Goal: Check status: Check status

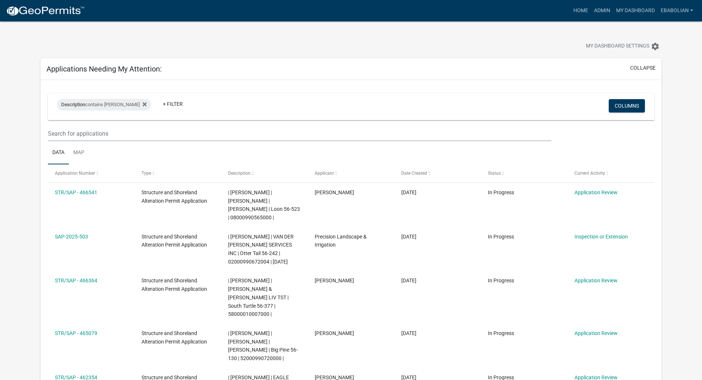
select select "3: 100"
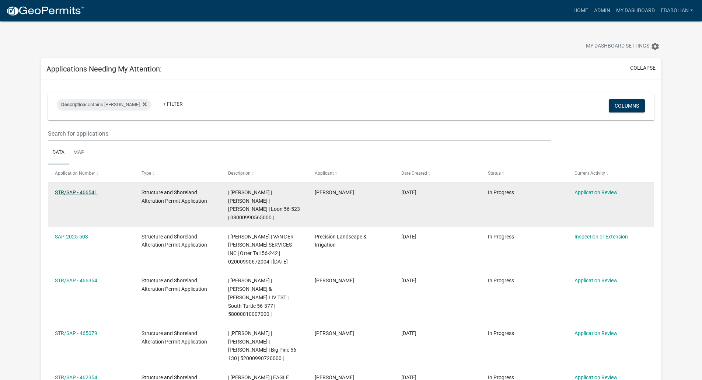
click at [93, 193] on link "STR/SAP - 466541" at bounding box center [76, 192] width 42 height 6
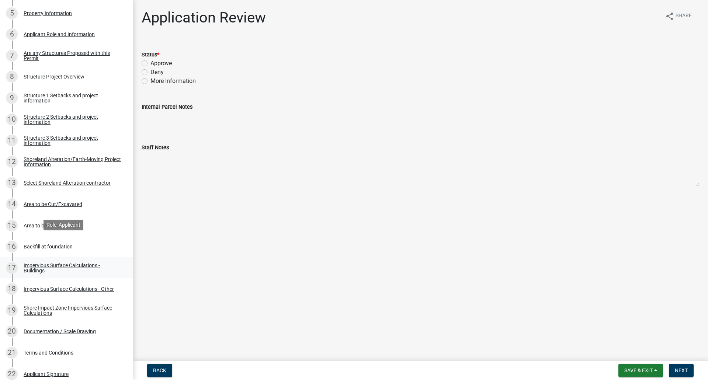
scroll to position [258, 0]
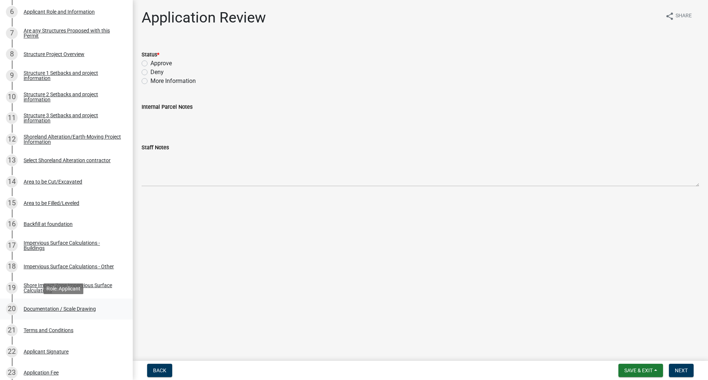
click at [88, 306] on div "Documentation / Scale Drawing" at bounding box center [60, 308] width 72 height 5
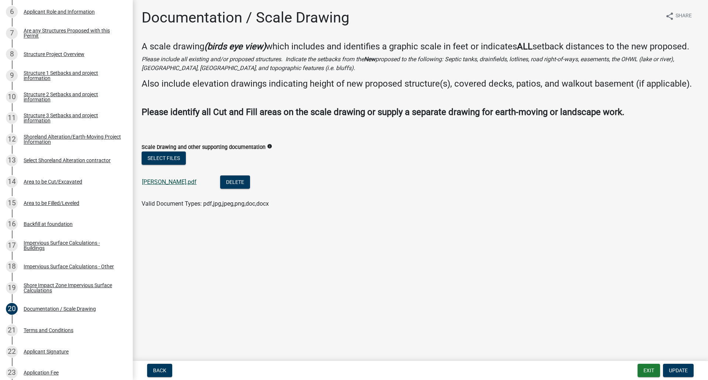
click at [155, 180] on link "[PERSON_NAME].pdf" at bounding box center [169, 181] width 55 height 7
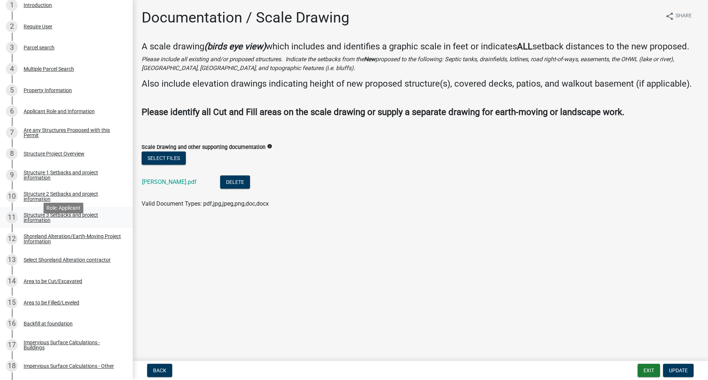
scroll to position [147, 0]
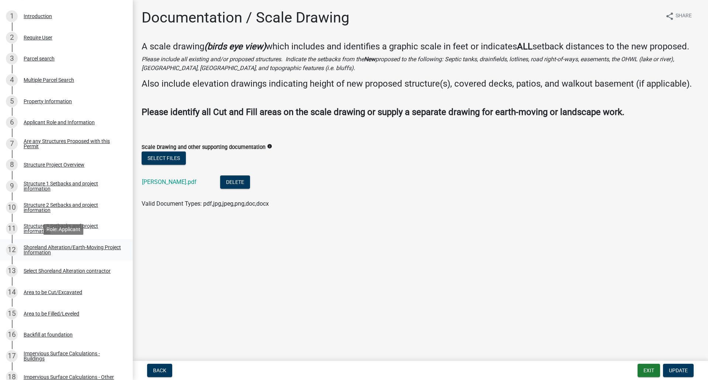
click at [43, 251] on div "Shoreland Alteration/Earth-Moving Project Information" at bounding box center [72, 250] width 97 height 10
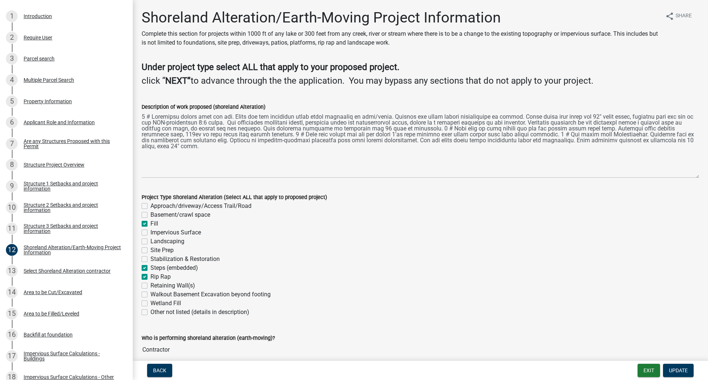
drag, startPoint x: 692, startPoint y: 144, endPoint x: 694, endPoint y: 175, distance: 31.7
click at [694, 175] on div "Description of work proposed (shoreland Alteration)" at bounding box center [420, 135] width 568 height 86
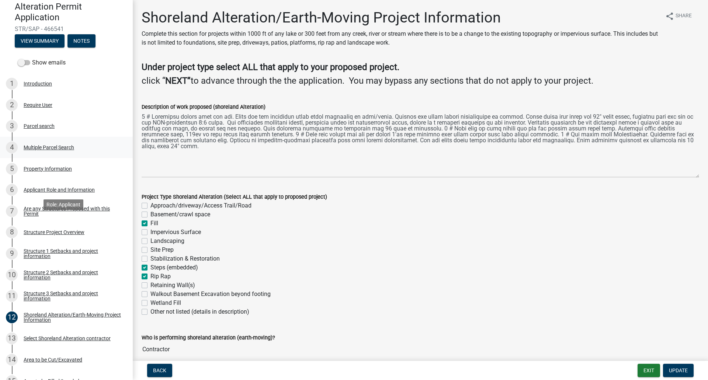
scroll to position [0, 0]
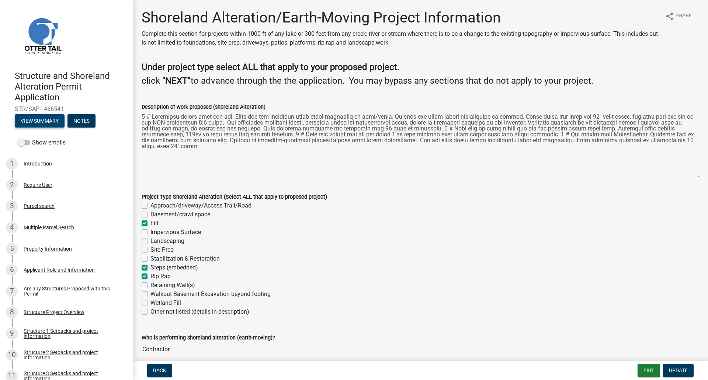
click at [37, 122] on button "View Summary" at bounding box center [40, 120] width 50 height 13
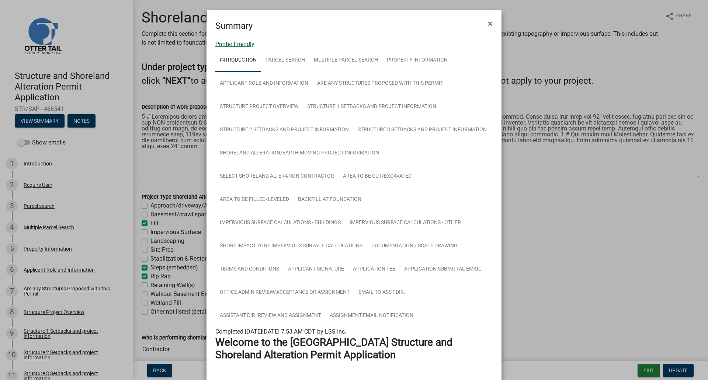
click at [221, 42] on link "Printer Friendly" at bounding box center [234, 44] width 39 height 7
click at [488, 21] on span "×" at bounding box center [490, 23] width 5 height 10
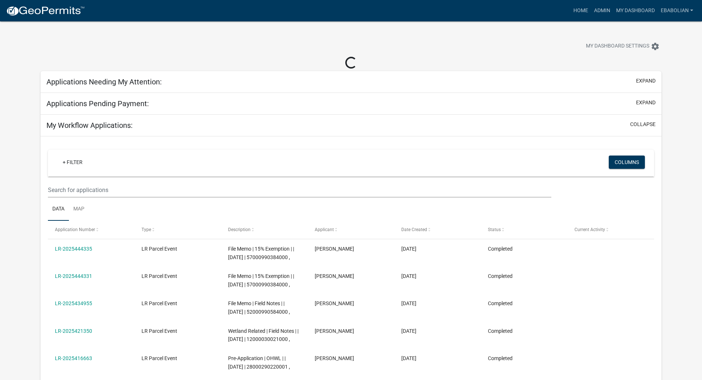
select select "3: 100"
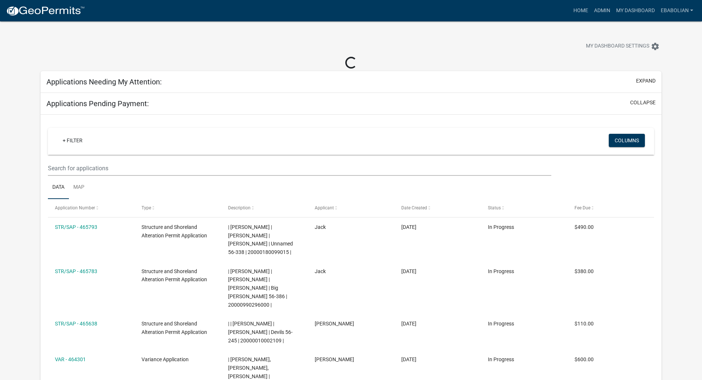
select select "3: 100"
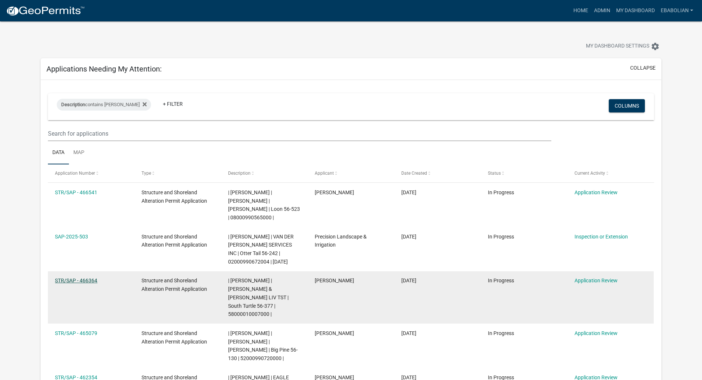
click at [80, 282] on link "STR/SAP - 466364" at bounding box center [76, 281] width 42 height 6
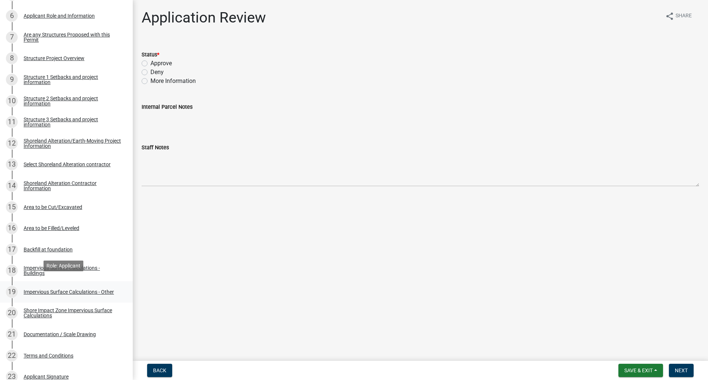
scroll to position [258, 0]
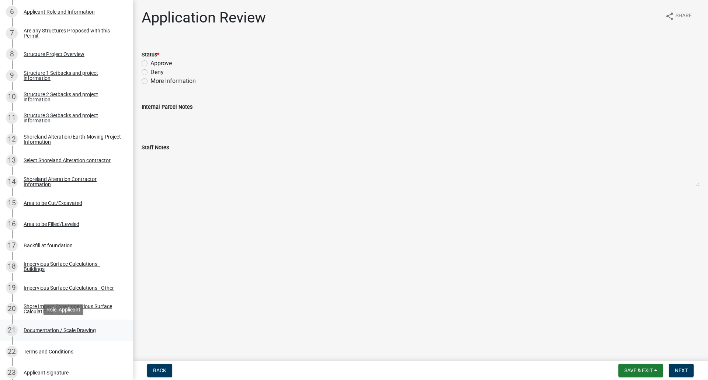
click at [84, 328] on div "Documentation / Scale Drawing" at bounding box center [60, 330] width 72 height 5
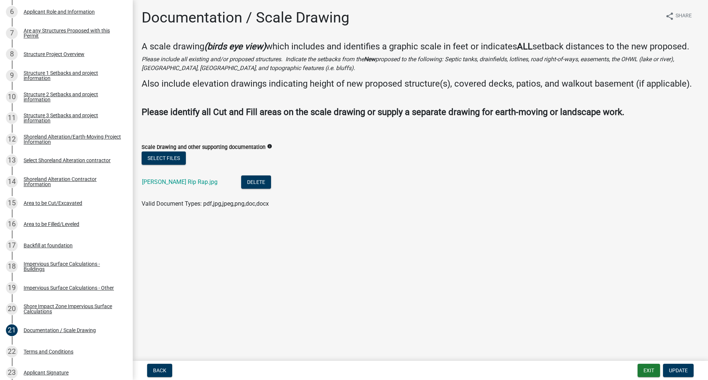
click at [173, 178] on div "Driscoll Rip Rap.jpg" at bounding box center [185, 182] width 87 height 15
click at [172, 184] on link "Driscoll Rip Rap.jpg" at bounding box center [180, 181] width 76 height 7
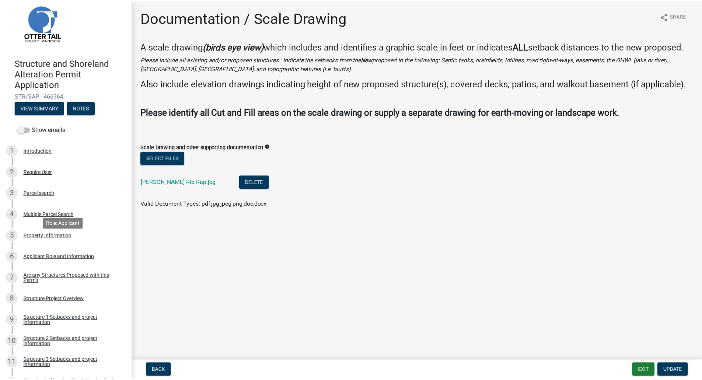
scroll to position [0, 0]
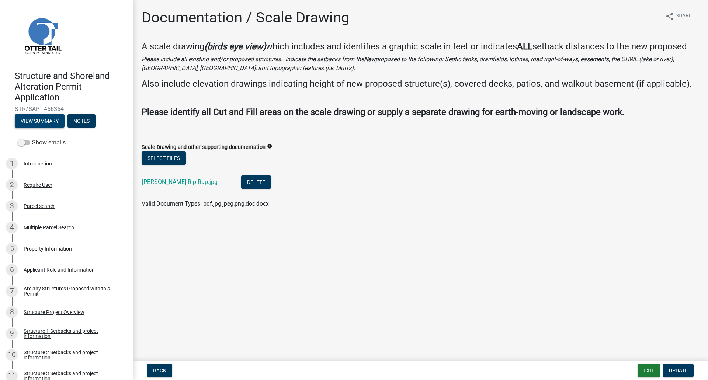
click at [39, 123] on button "View Summary" at bounding box center [40, 120] width 50 height 13
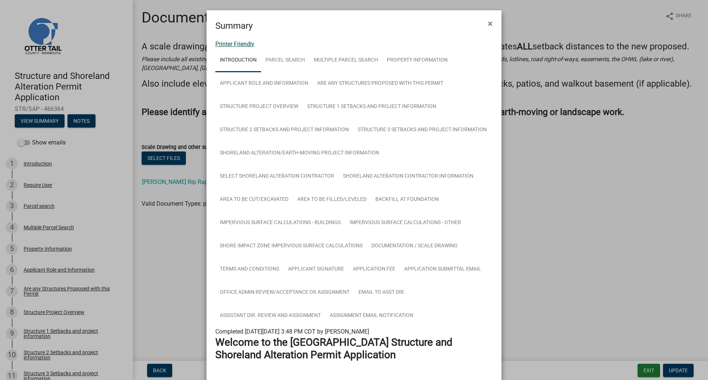
click at [236, 43] on link "Printer Friendly" at bounding box center [234, 44] width 39 height 7
click at [488, 20] on span "×" at bounding box center [490, 23] width 5 height 10
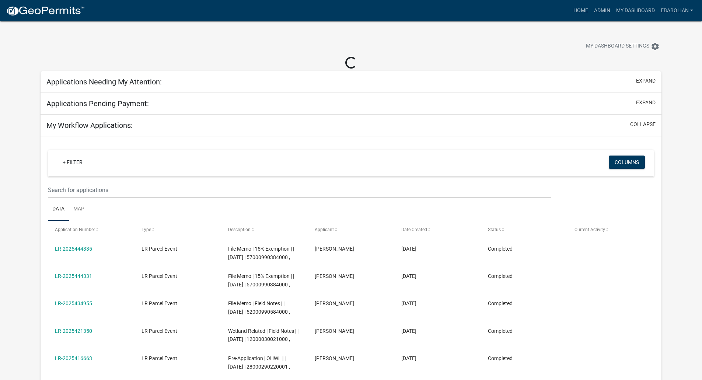
select select "3: 100"
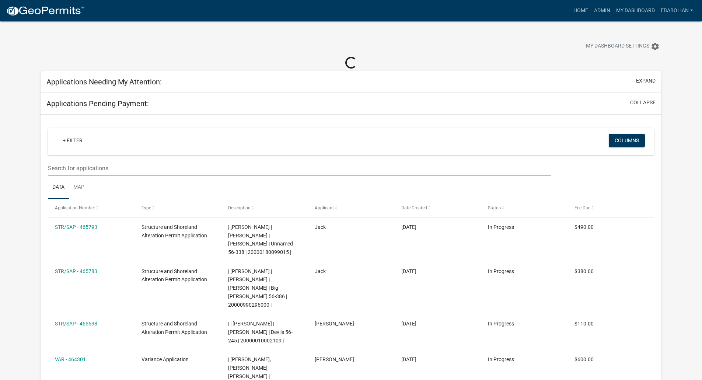
select select "3: 100"
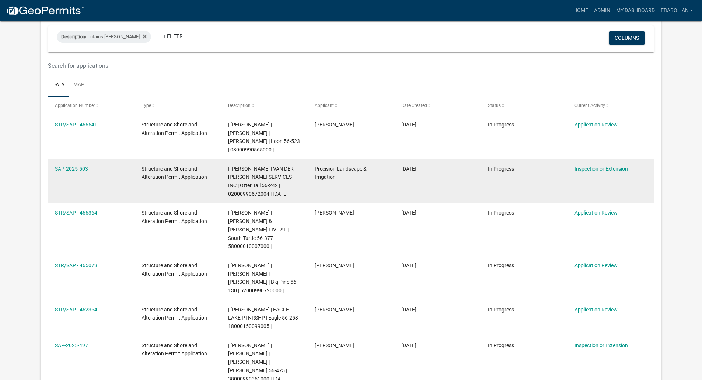
scroll to position [74, 0]
